Goal: Navigation & Orientation: Find specific page/section

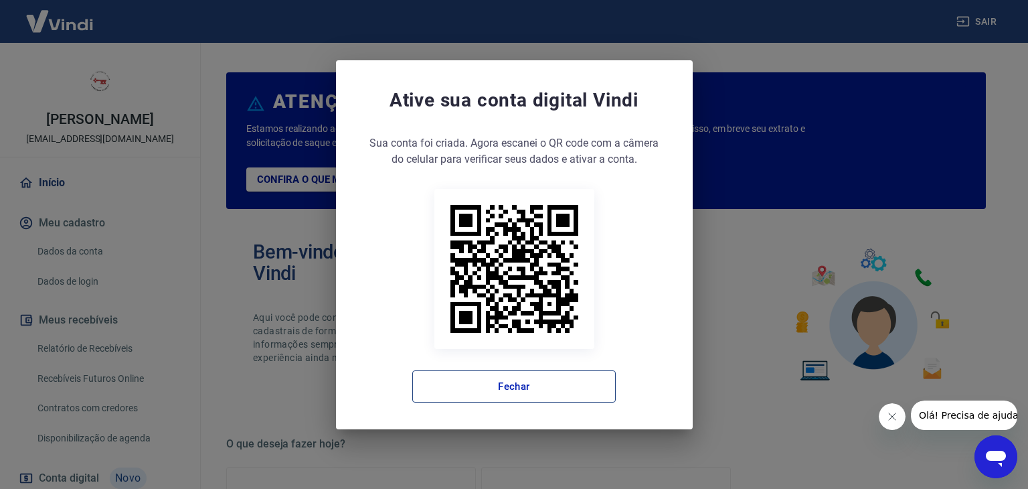
click at [554, 384] on button "Fechar" at bounding box center [513, 386] width 203 height 32
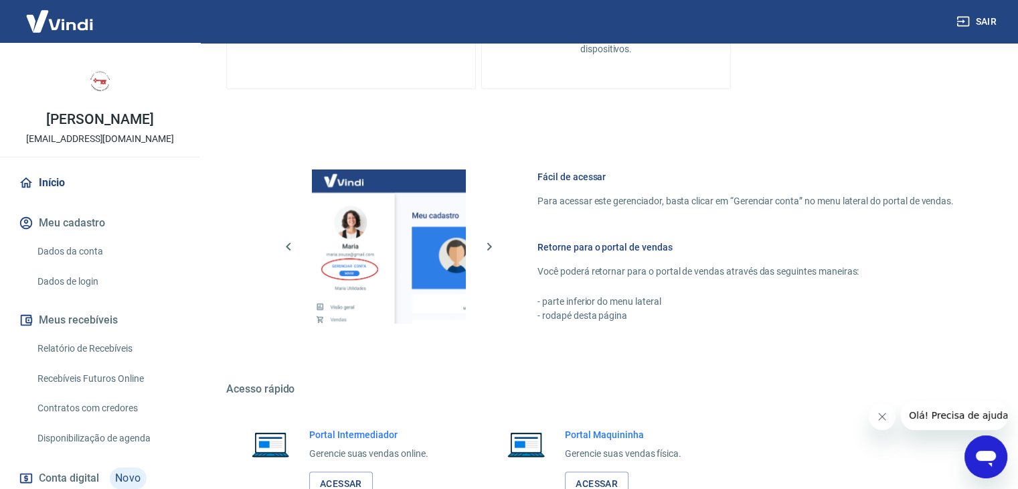
scroll to position [707, 0]
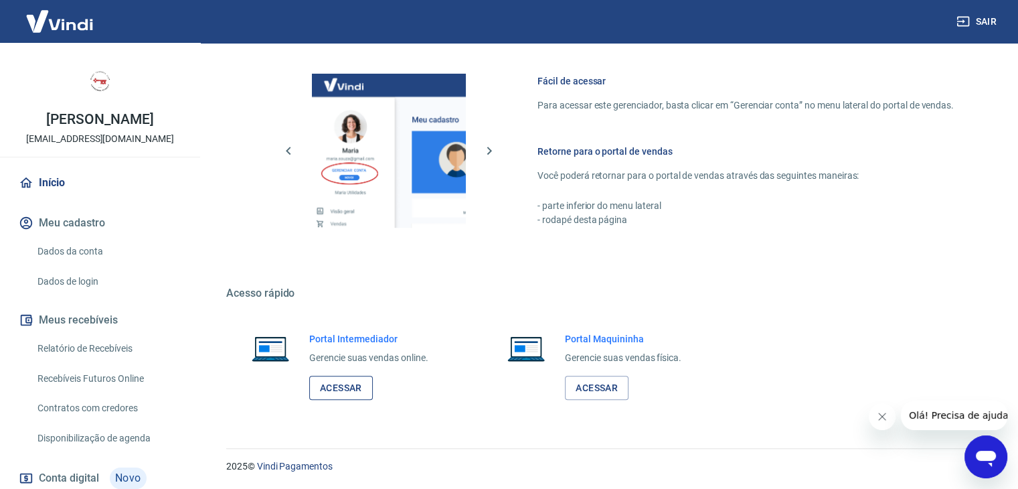
click at [316, 386] on link "Acessar" at bounding box center [341, 387] width 64 height 25
